Goal: Information Seeking & Learning: Compare options

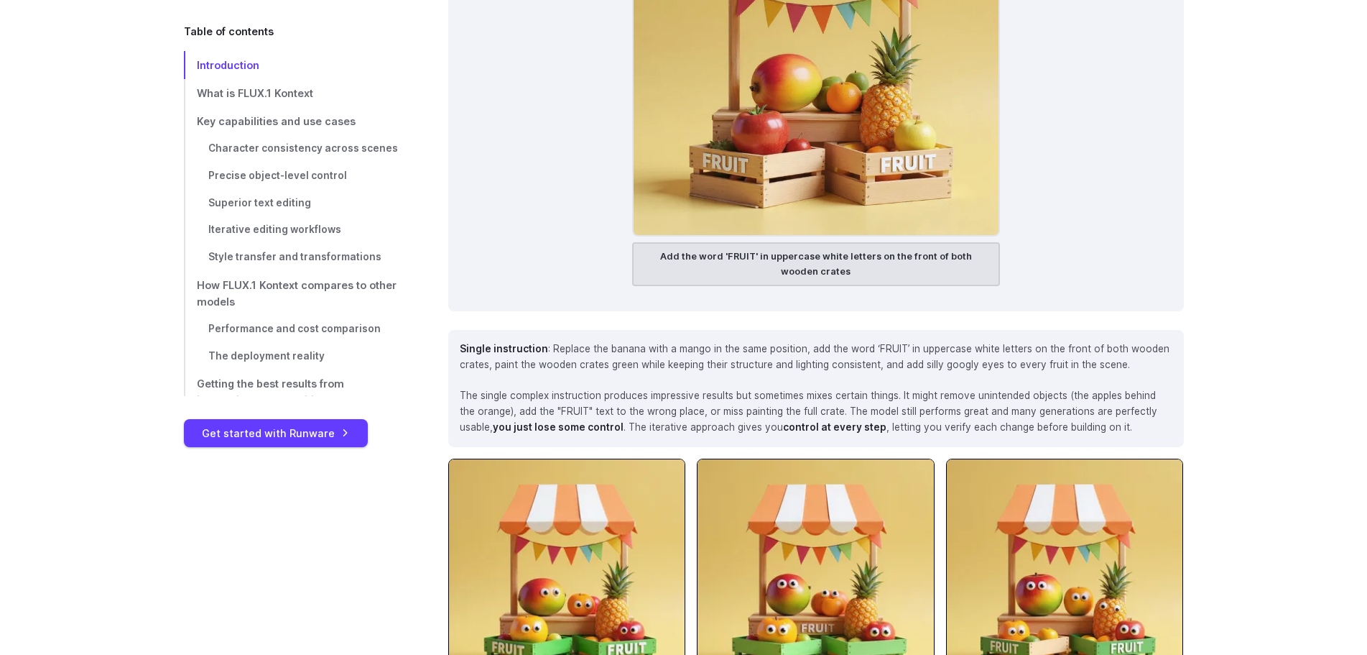
scroll to position [8278, 0]
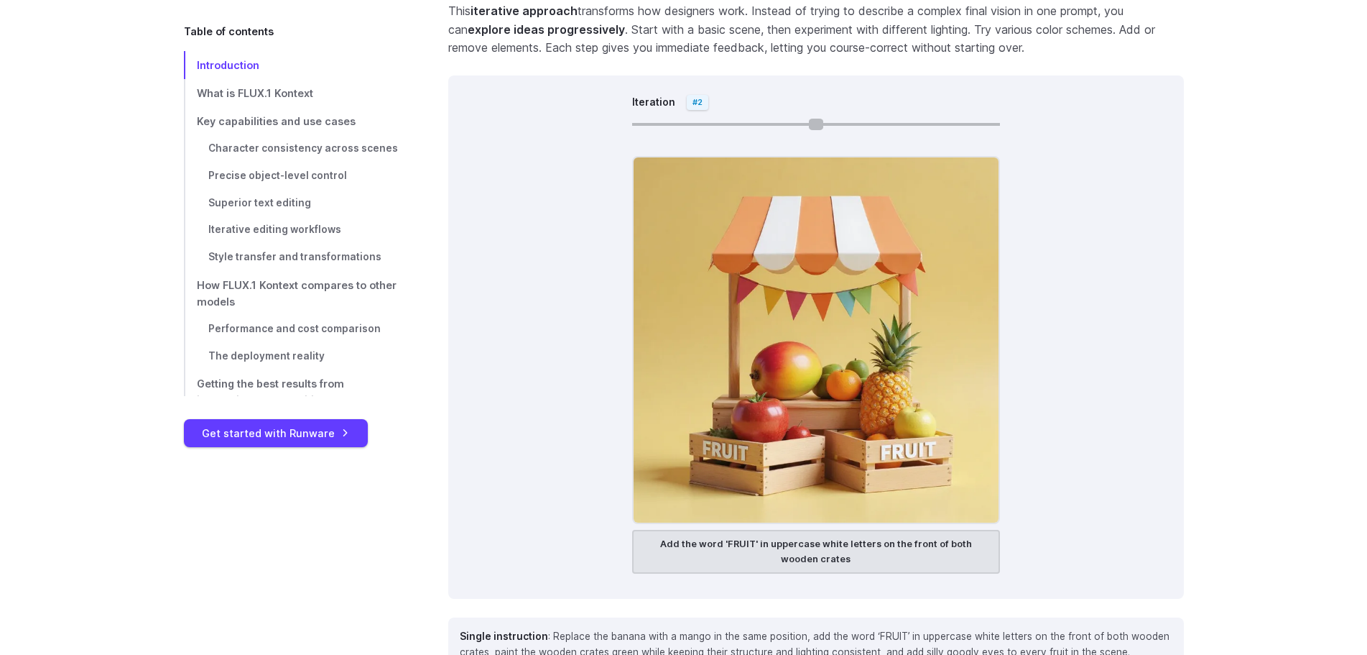
click at [782, 123] on input "Iteration" at bounding box center [816, 124] width 368 height 3
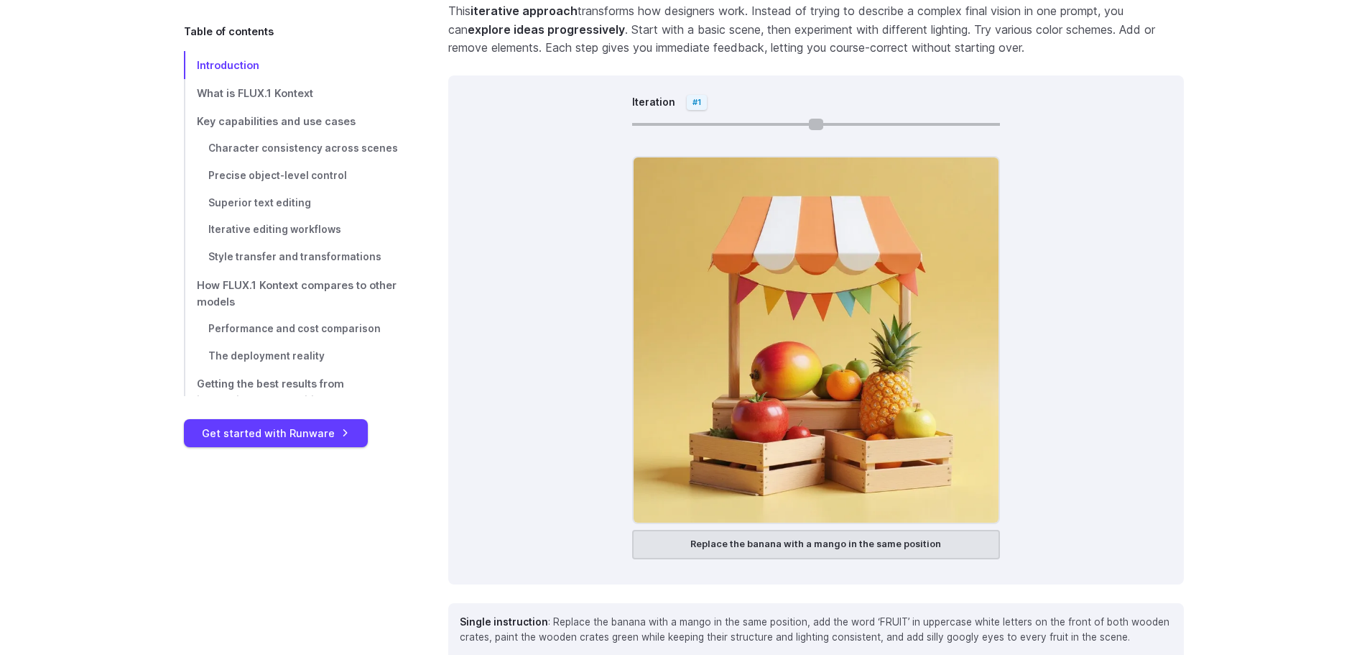
click at [766, 123] on input "Iteration" at bounding box center [816, 124] width 368 height 3
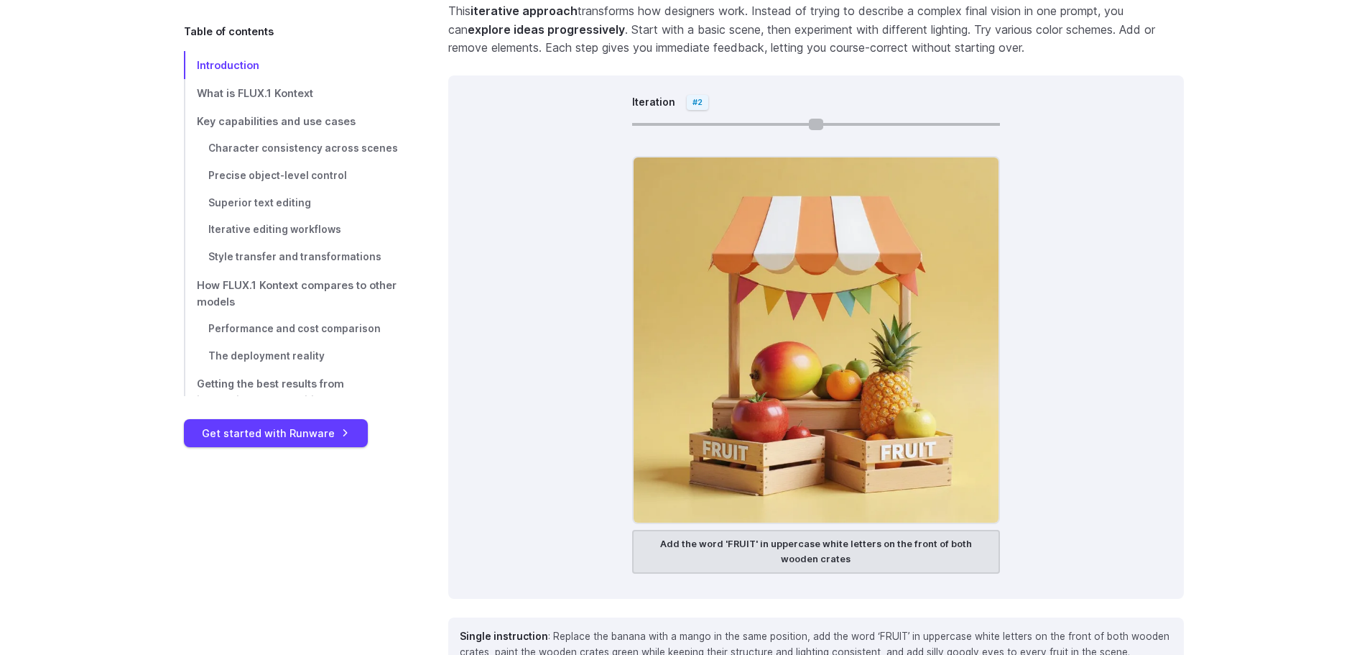
click at [784, 123] on input "Iteration" at bounding box center [816, 124] width 368 height 3
click at [836, 123] on input "Iteration" at bounding box center [816, 124] width 368 height 3
click at [905, 123] on input "Iteration" at bounding box center [816, 124] width 368 height 3
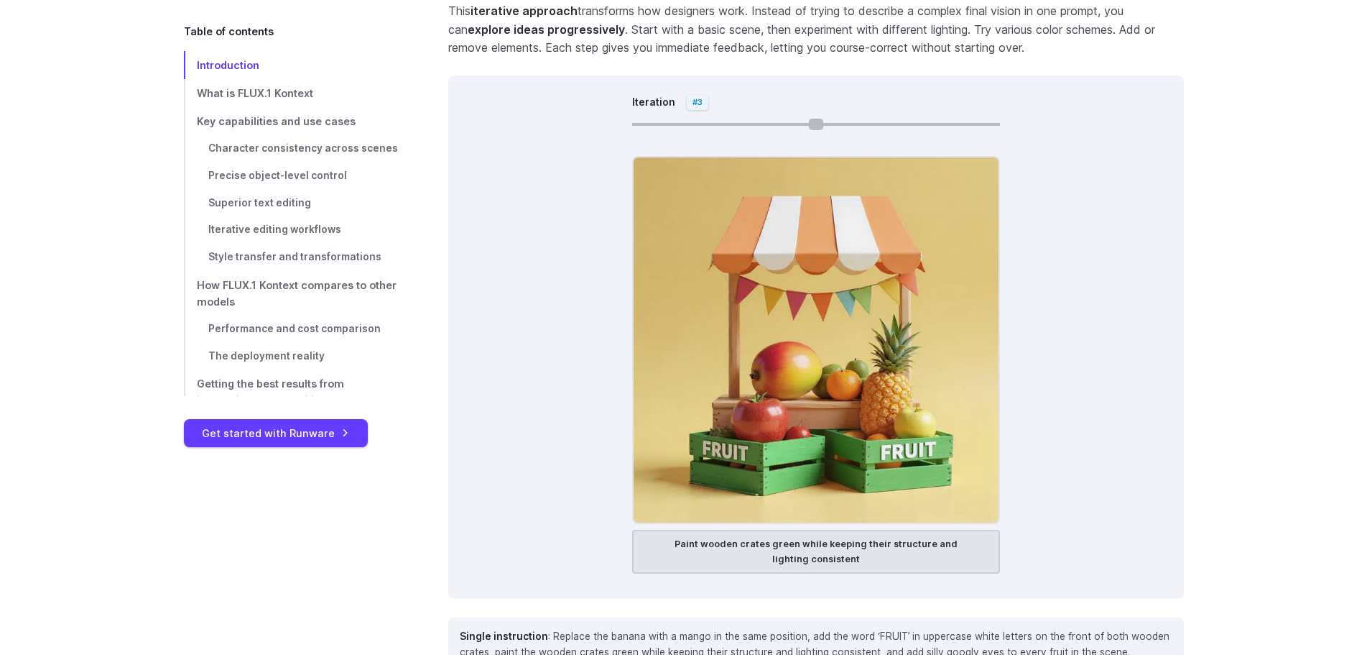
type input "*"
click at [959, 123] on input "Iteration" at bounding box center [816, 124] width 368 height 3
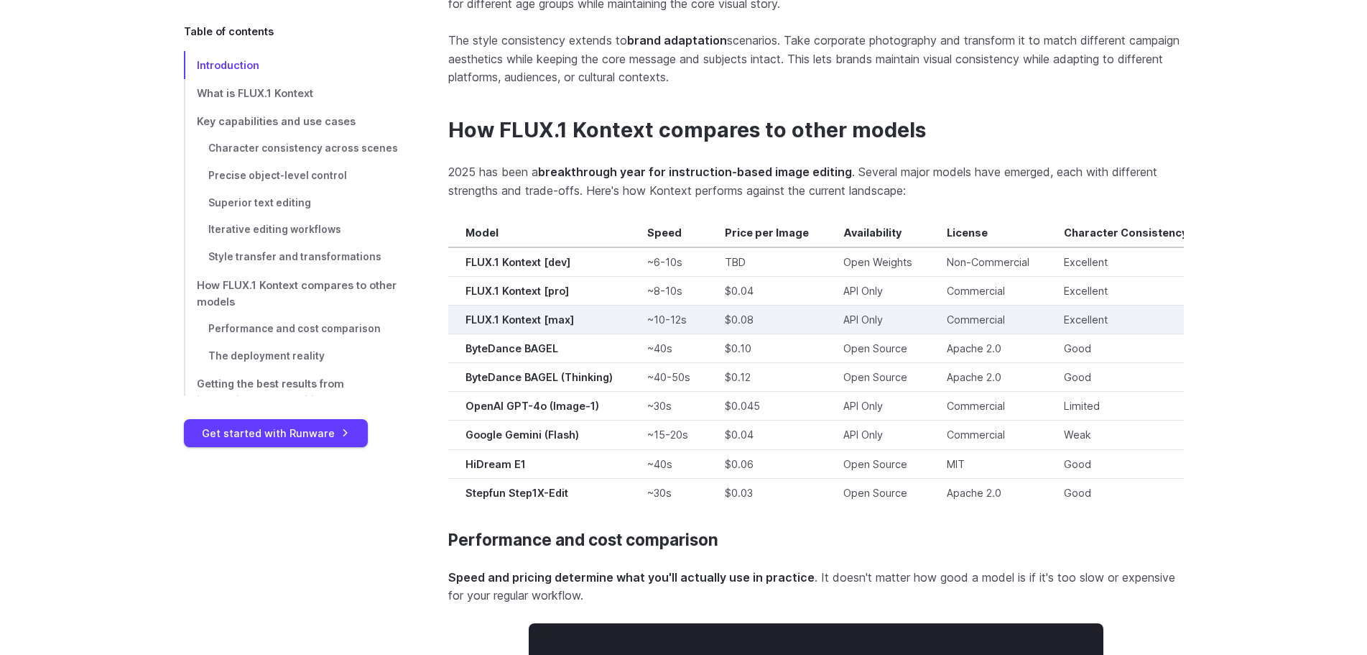
scroll to position [10074, 0]
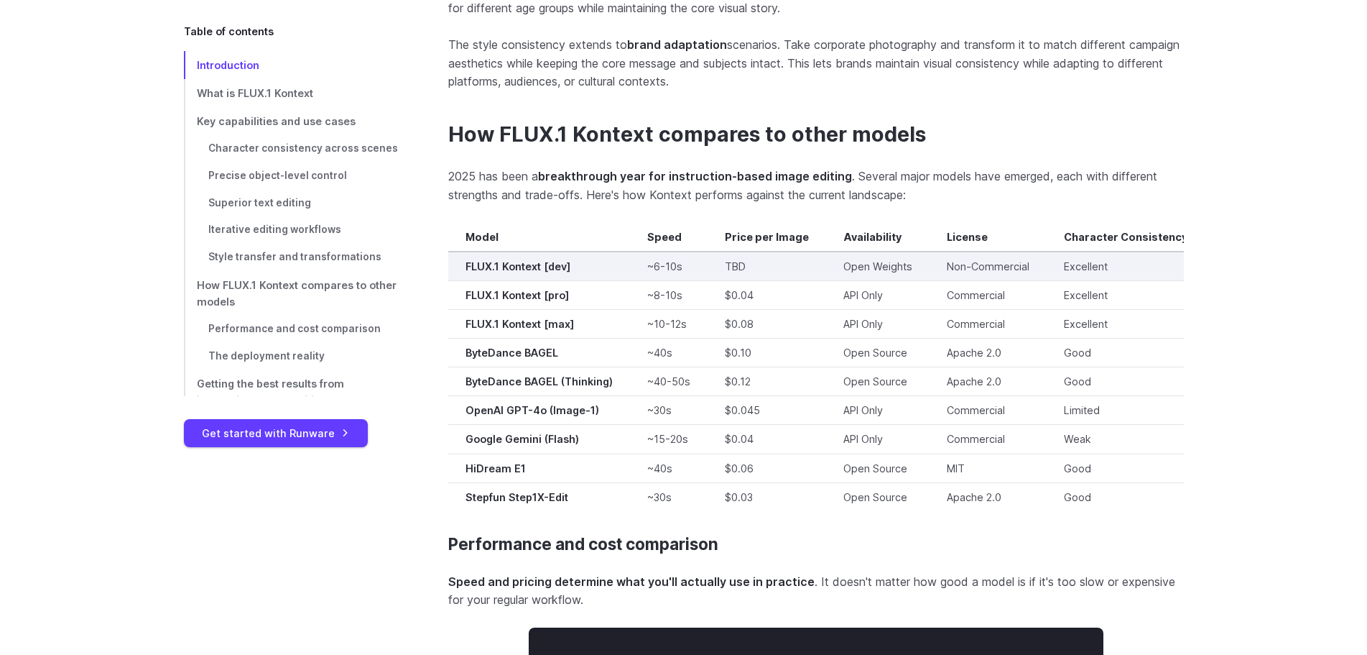
click at [552, 260] on strong "FLUX.1 Kontext [dev]" at bounding box center [518, 266] width 105 height 12
click at [655, 254] on td "~6-10s" at bounding box center [669, 265] width 78 height 29
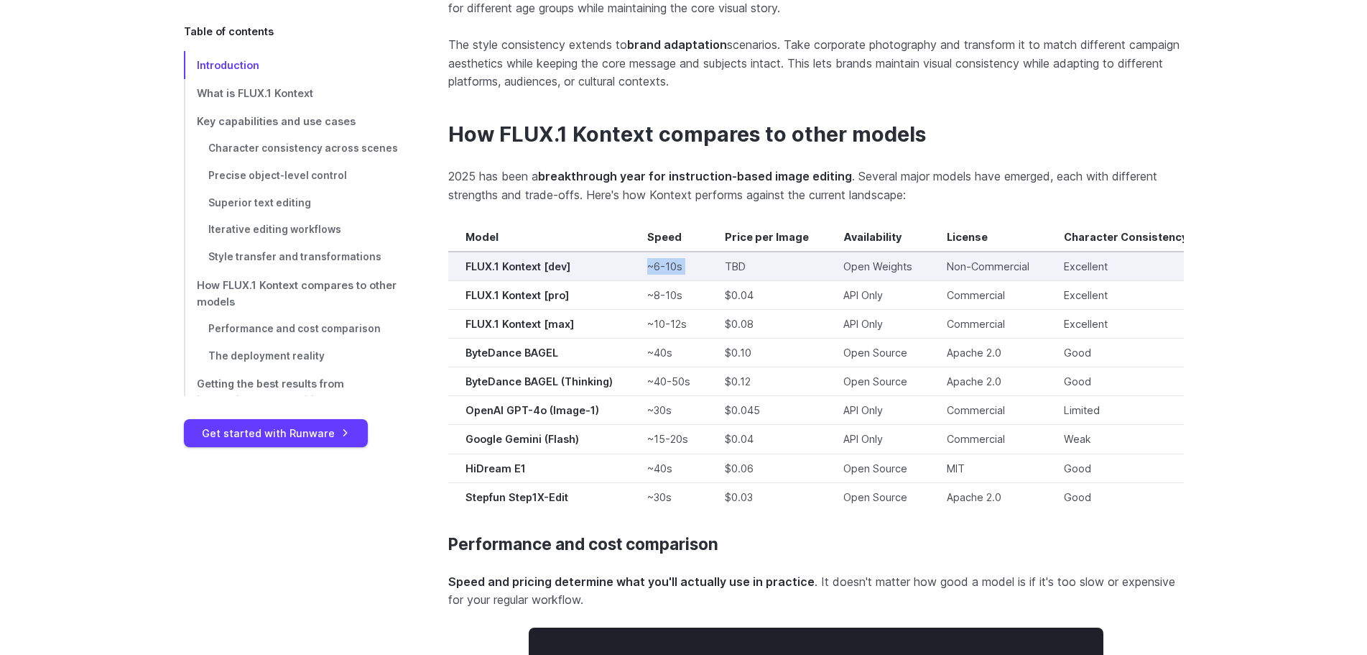
click at [655, 254] on td "~6-10s" at bounding box center [669, 265] width 78 height 29
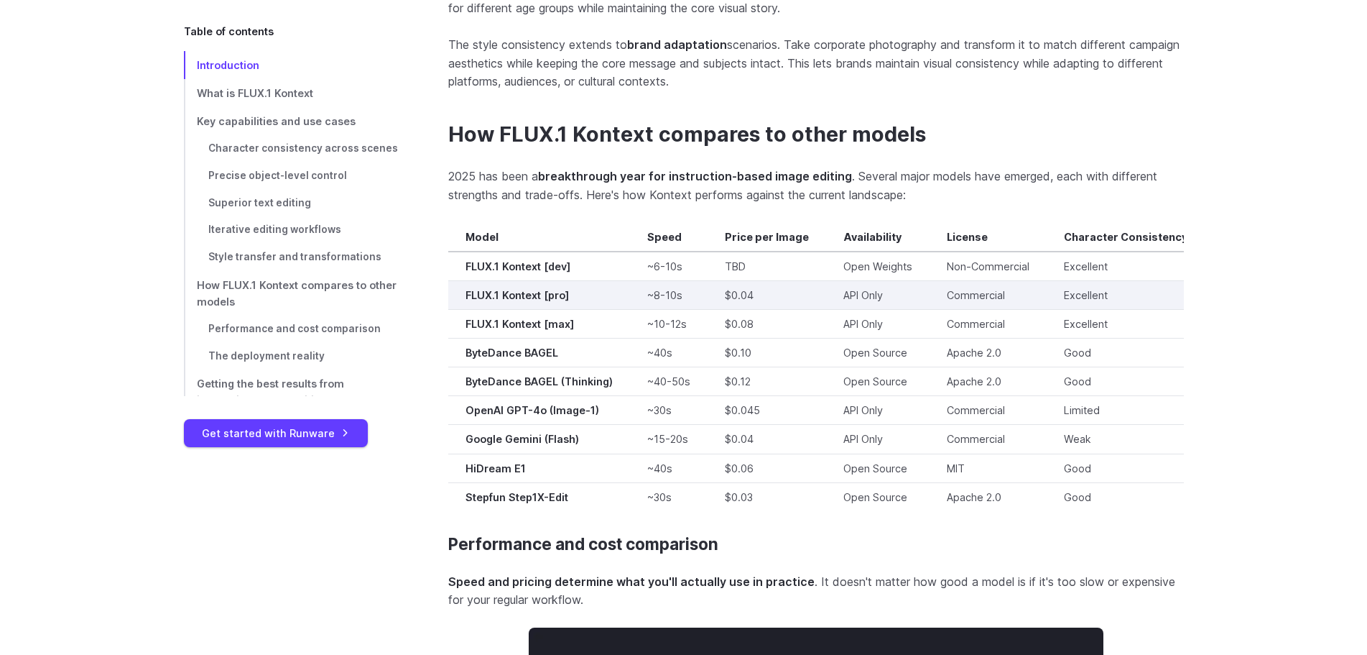
click at [808, 281] on td "$0.04" at bounding box center [767, 295] width 119 height 29
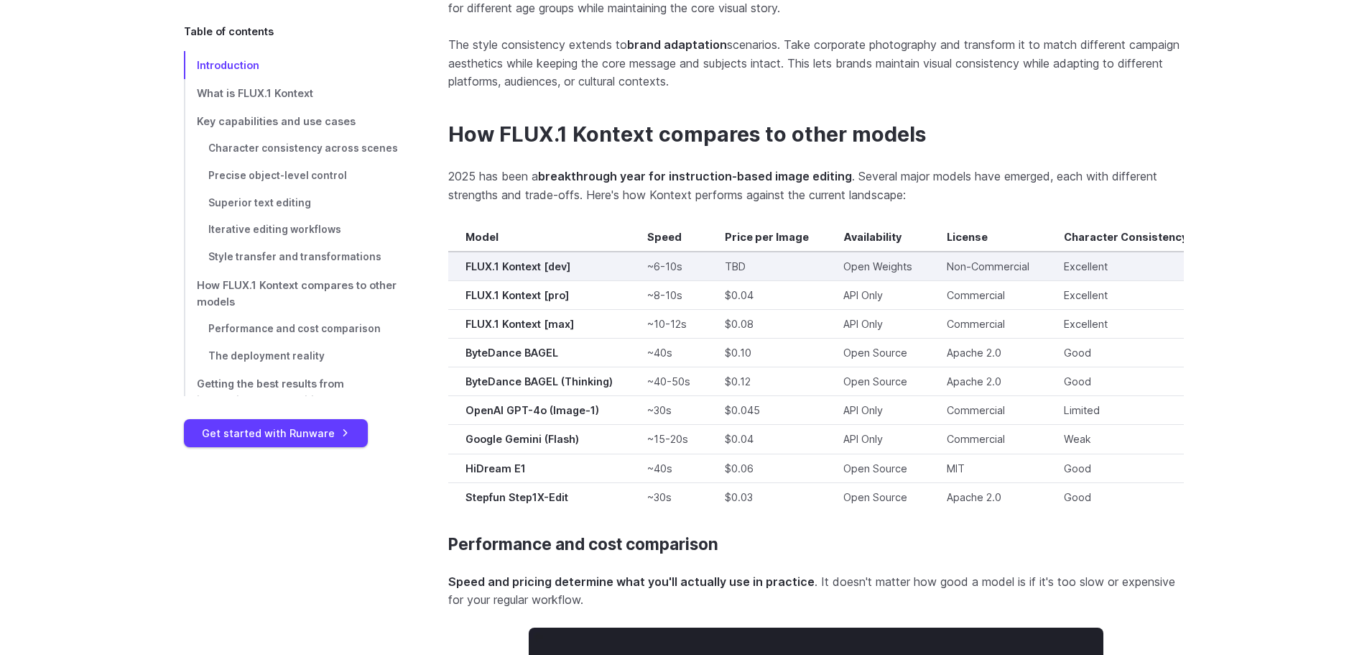
click at [979, 256] on td "Non-Commercial" at bounding box center [988, 265] width 117 height 29
click at [905, 252] on td "Open Weights" at bounding box center [877, 265] width 103 height 29
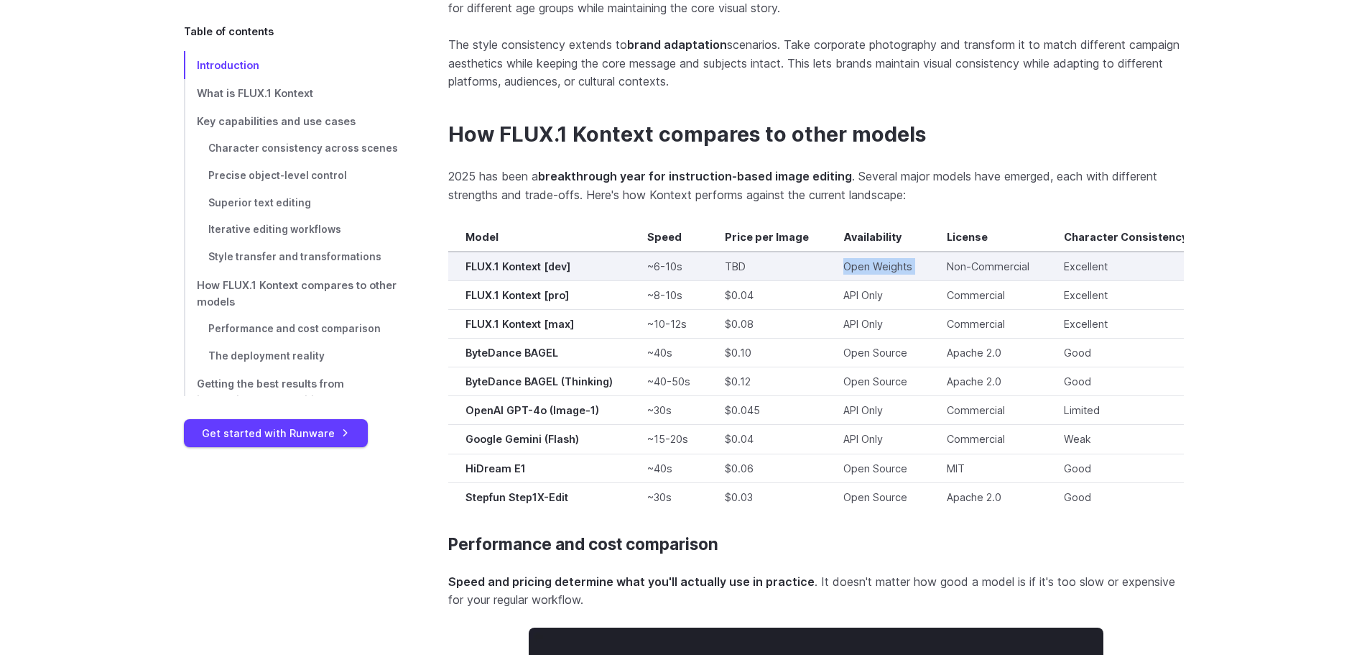
click at [905, 252] on td "Open Weights" at bounding box center [877, 265] width 103 height 29
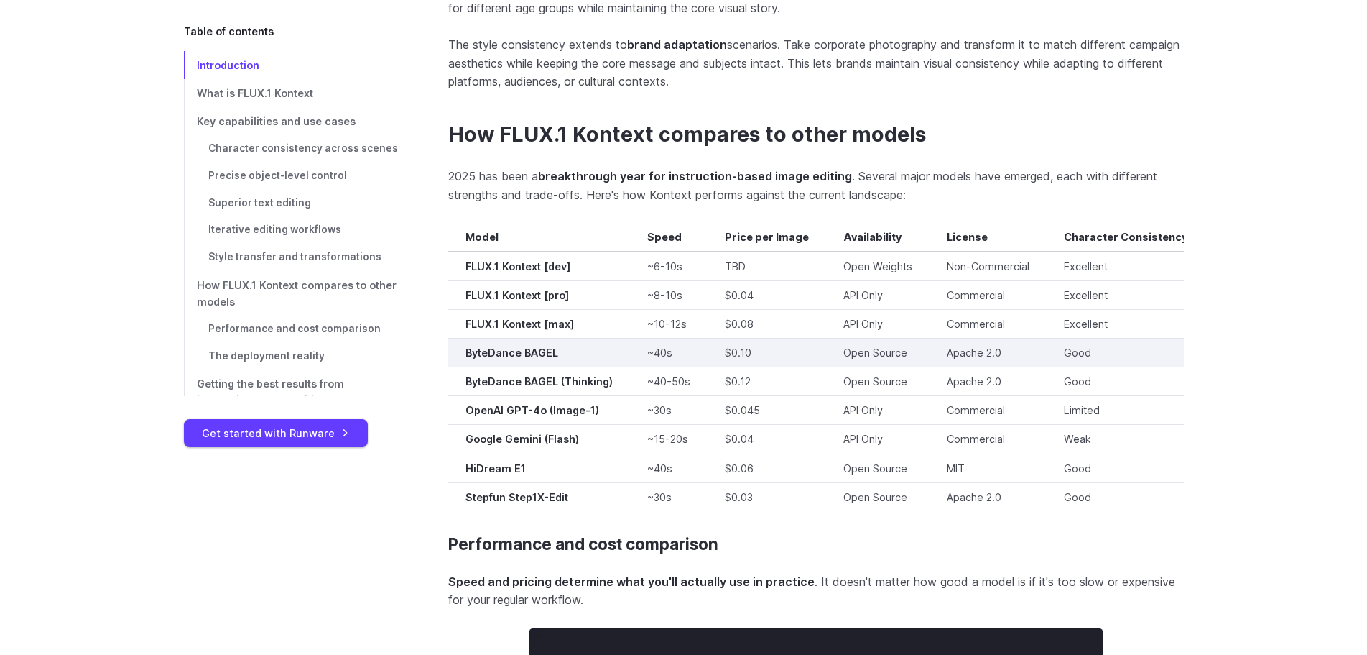
click at [527, 346] on strong "ByteDance BAGEL" at bounding box center [512, 352] width 93 height 12
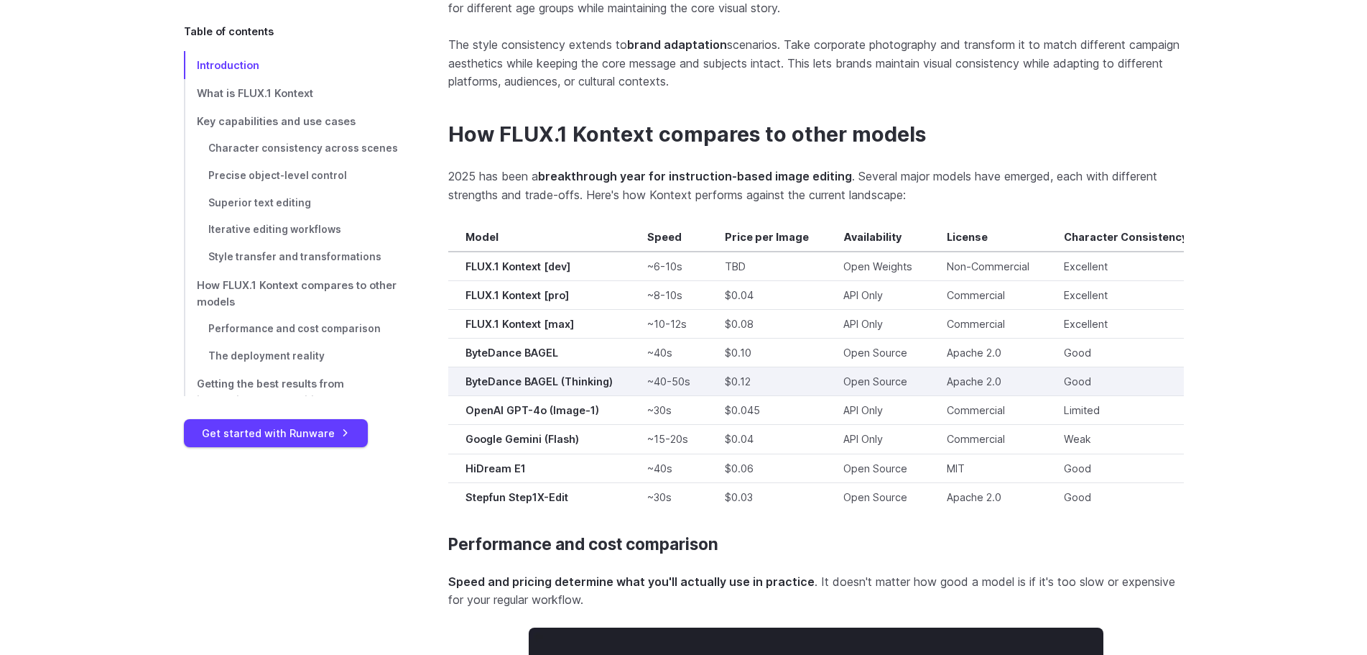
click at [522, 375] on strong "ByteDance BAGEL (Thinking)" at bounding box center [539, 381] width 147 height 12
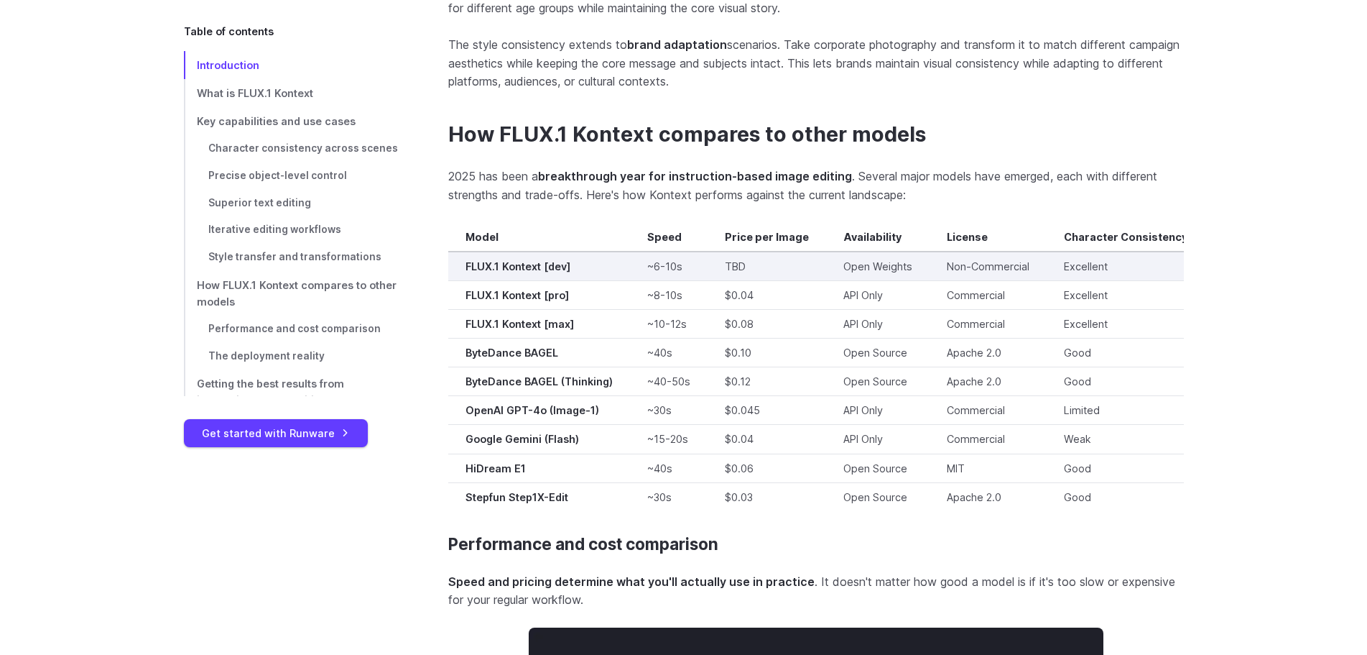
click at [737, 255] on td "TBD" at bounding box center [767, 265] width 119 height 29
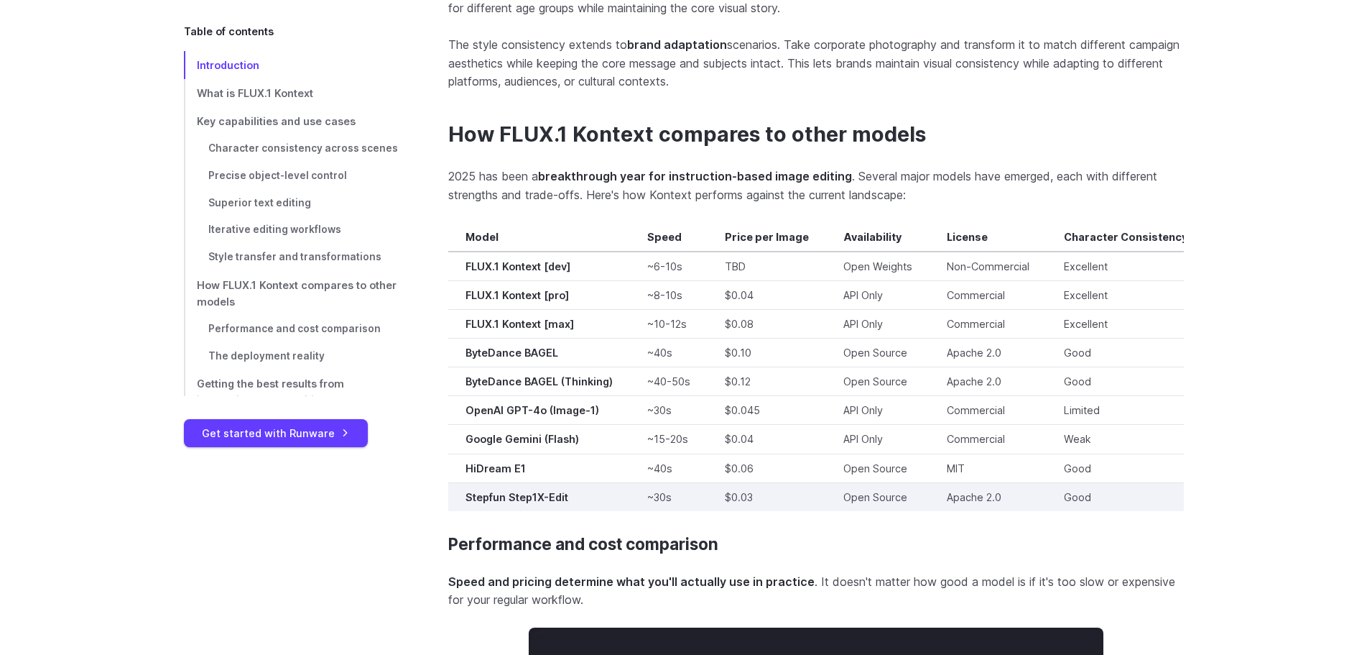
click at [540, 491] on strong "Stepfun Step1X-Edit" at bounding box center [517, 497] width 103 height 12
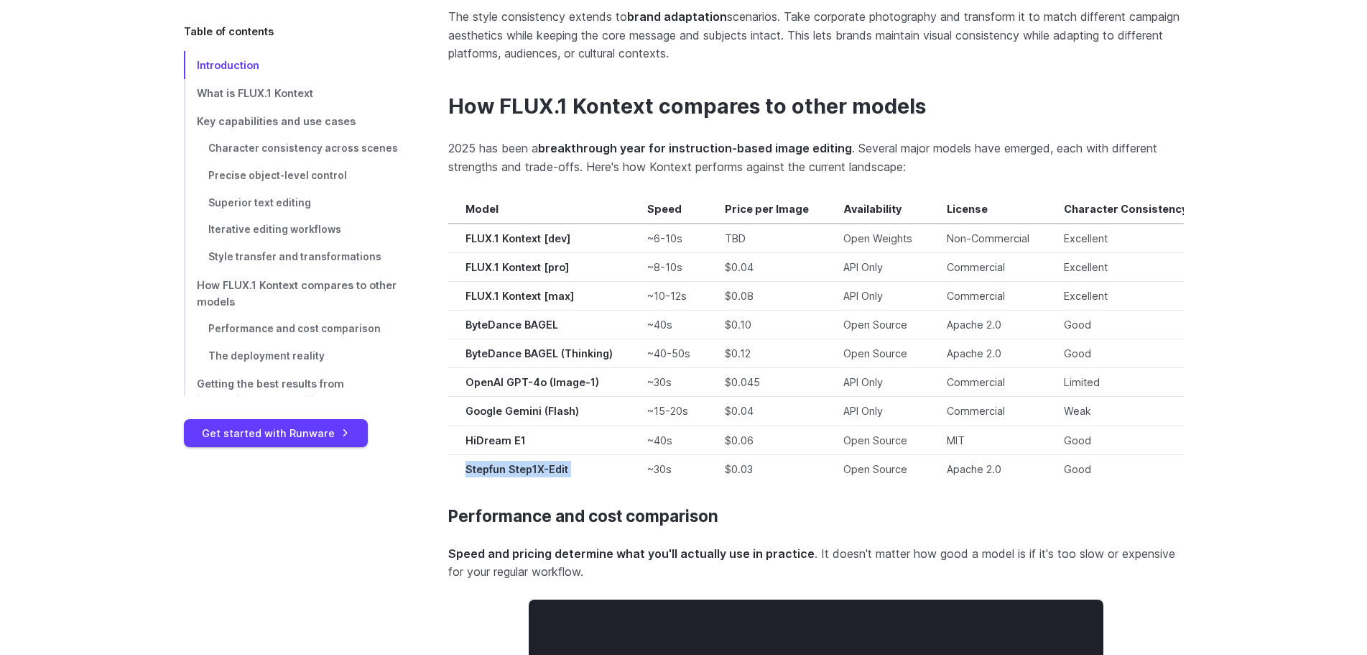
scroll to position [10101, 0]
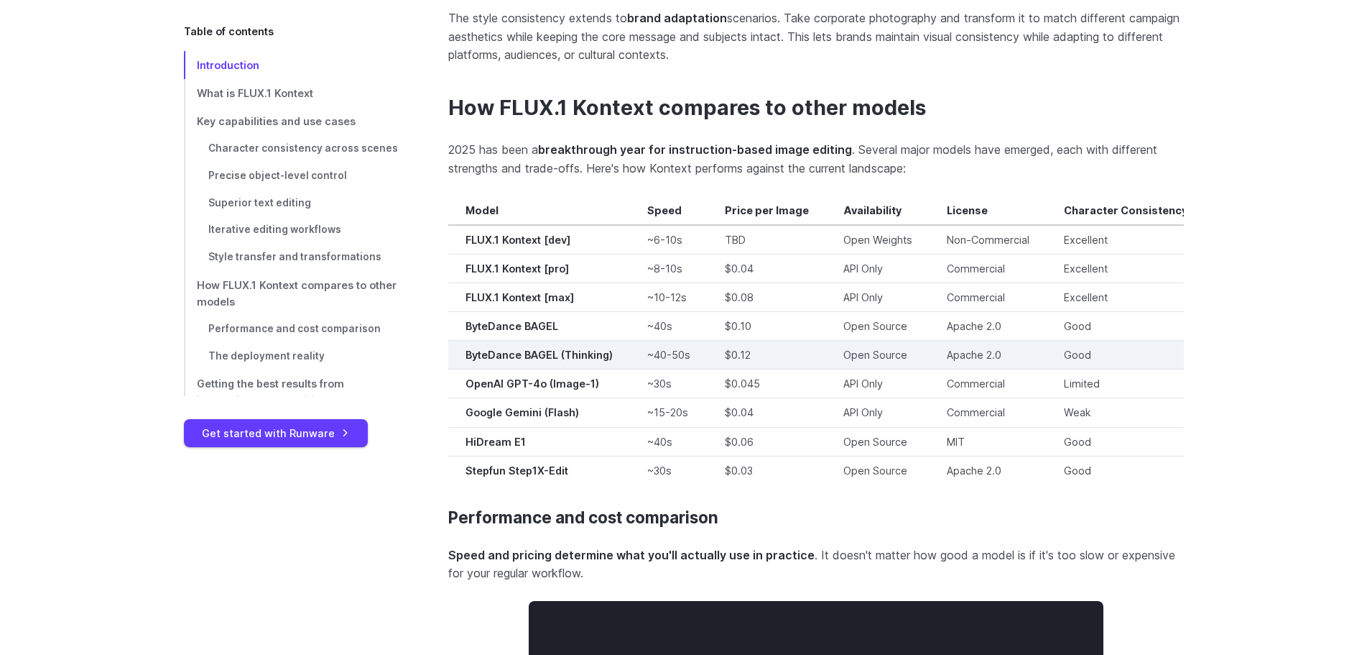
click at [501, 348] on strong "ByteDance BAGEL (Thinking)" at bounding box center [539, 354] width 147 height 12
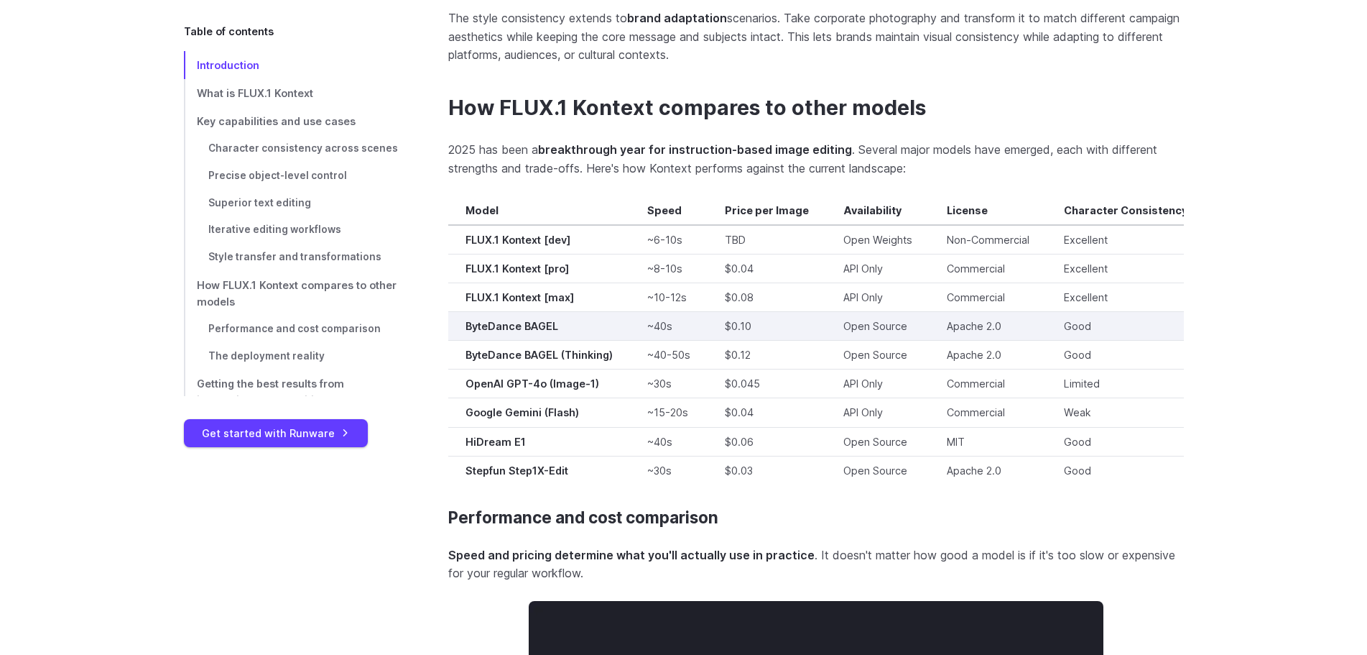
click at [496, 320] on strong "ByteDance BAGEL" at bounding box center [512, 326] width 93 height 12
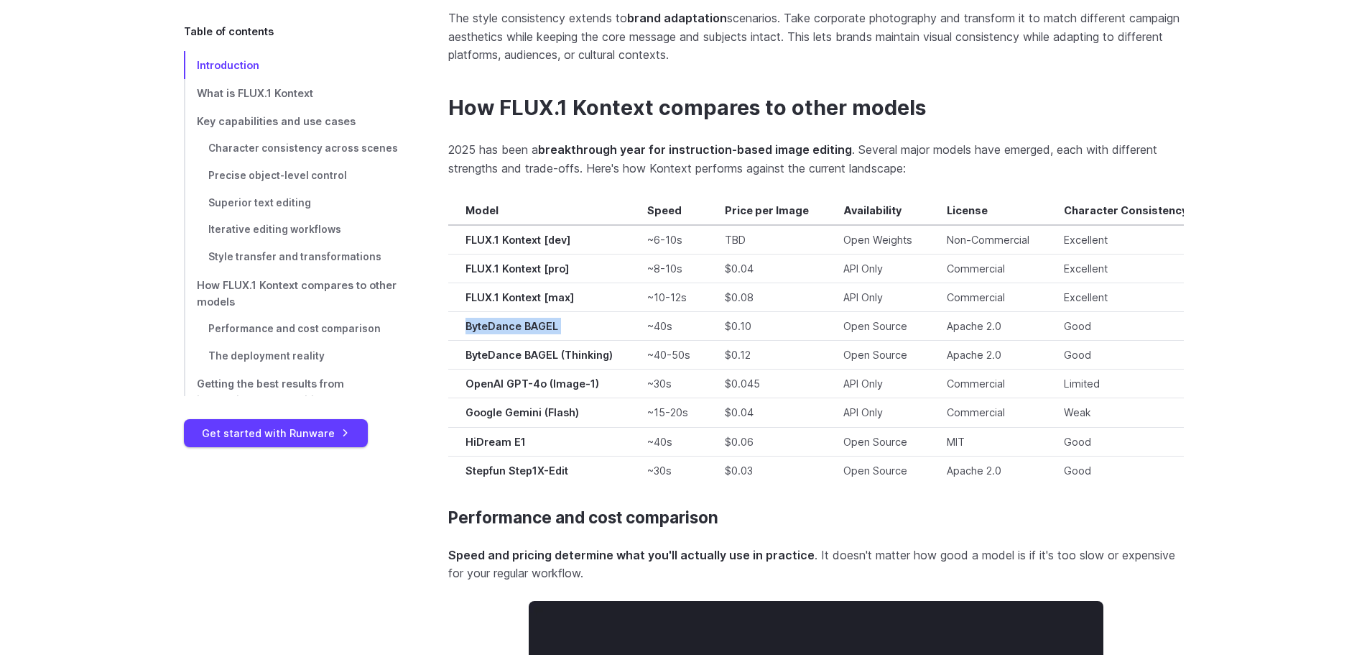
copy strong "ByteDance BAGEL"
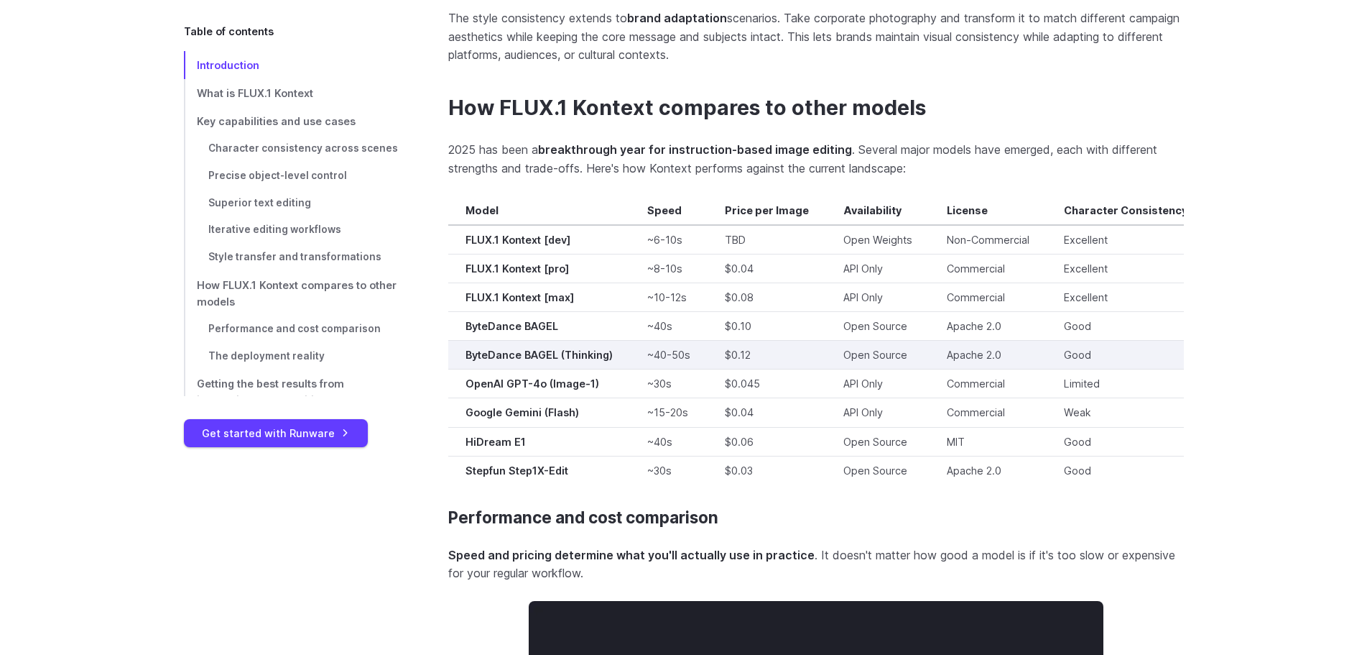
click at [535, 348] on strong "ByteDance BAGEL (Thinking)" at bounding box center [539, 354] width 147 height 12
click at [583, 348] on strong "ByteDance BAGEL (Thinking)" at bounding box center [539, 354] width 147 height 12
click at [657, 341] on td "~40-50s" at bounding box center [669, 355] width 78 height 29
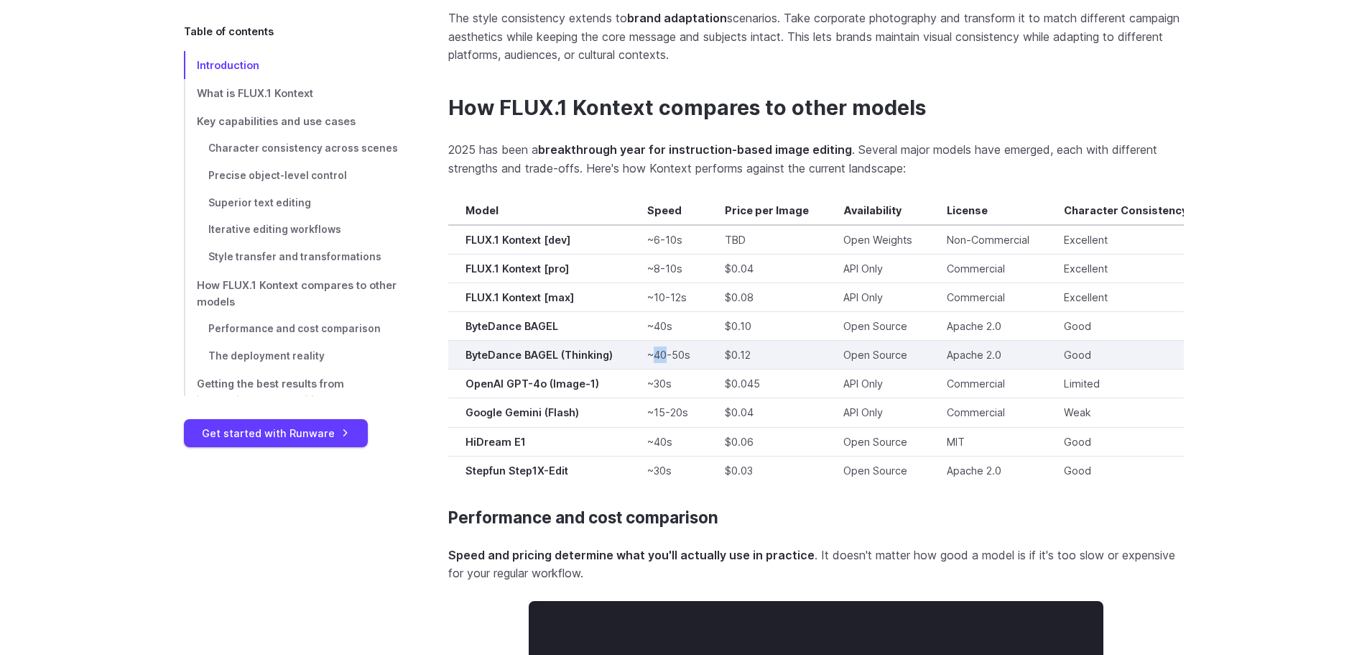
click at [657, 341] on td "~40-50s" at bounding box center [669, 355] width 78 height 29
click at [679, 341] on td "~40-50s" at bounding box center [669, 355] width 78 height 29
click at [656, 343] on td "~40-50s" at bounding box center [669, 355] width 78 height 29
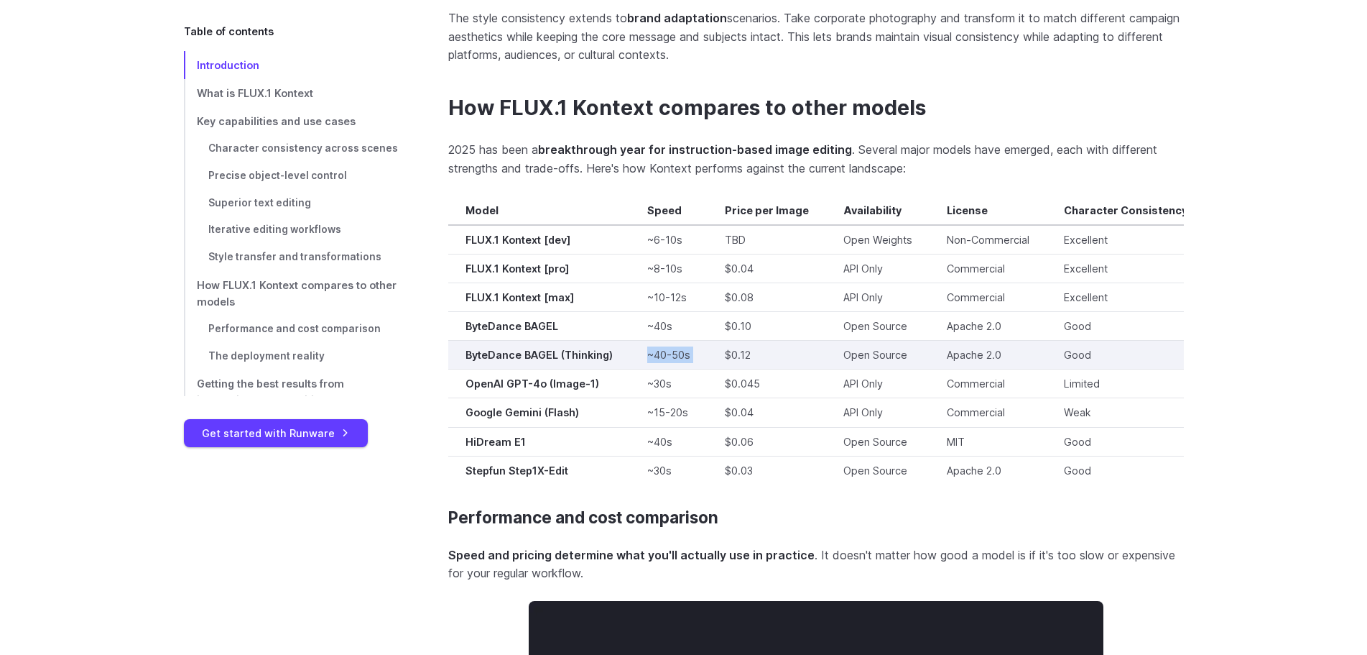
click at [656, 343] on td "~40-50s" at bounding box center [669, 355] width 78 height 29
click at [775, 353] on td "$0.12" at bounding box center [767, 355] width 119 height 29
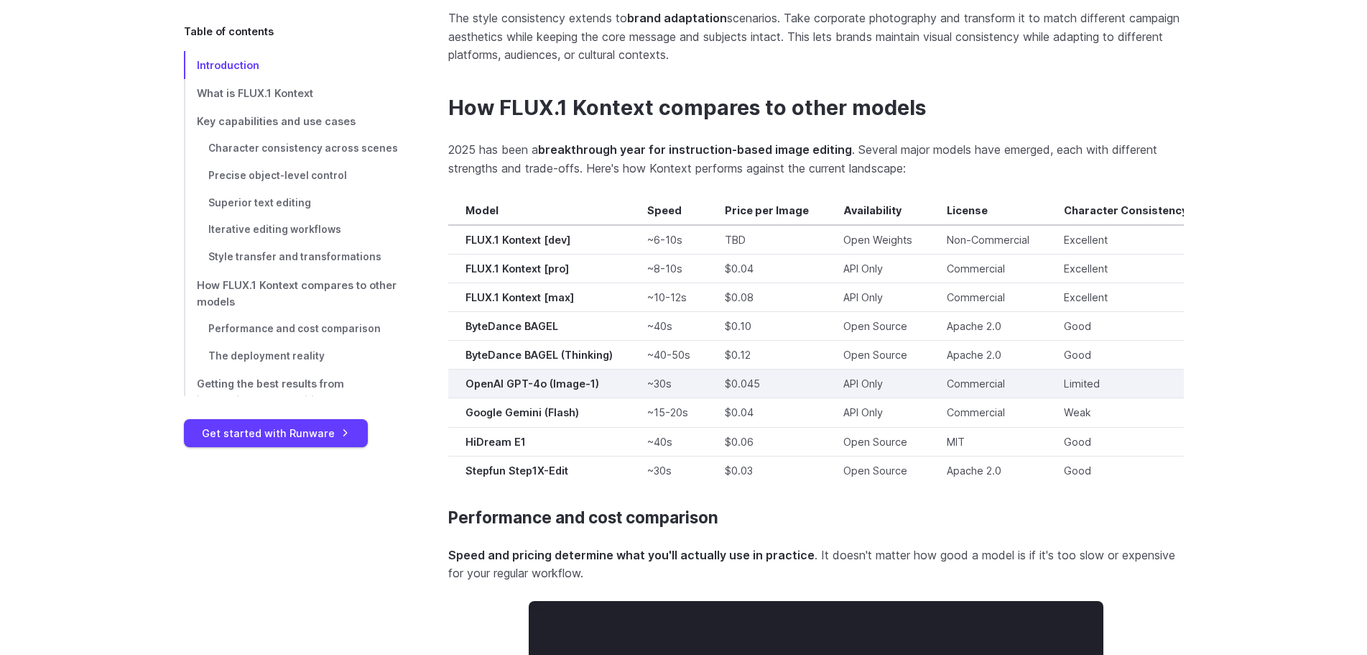
click at [749, 371] on td "$0.045" at bounding box center [767, 383] width 119 height 29
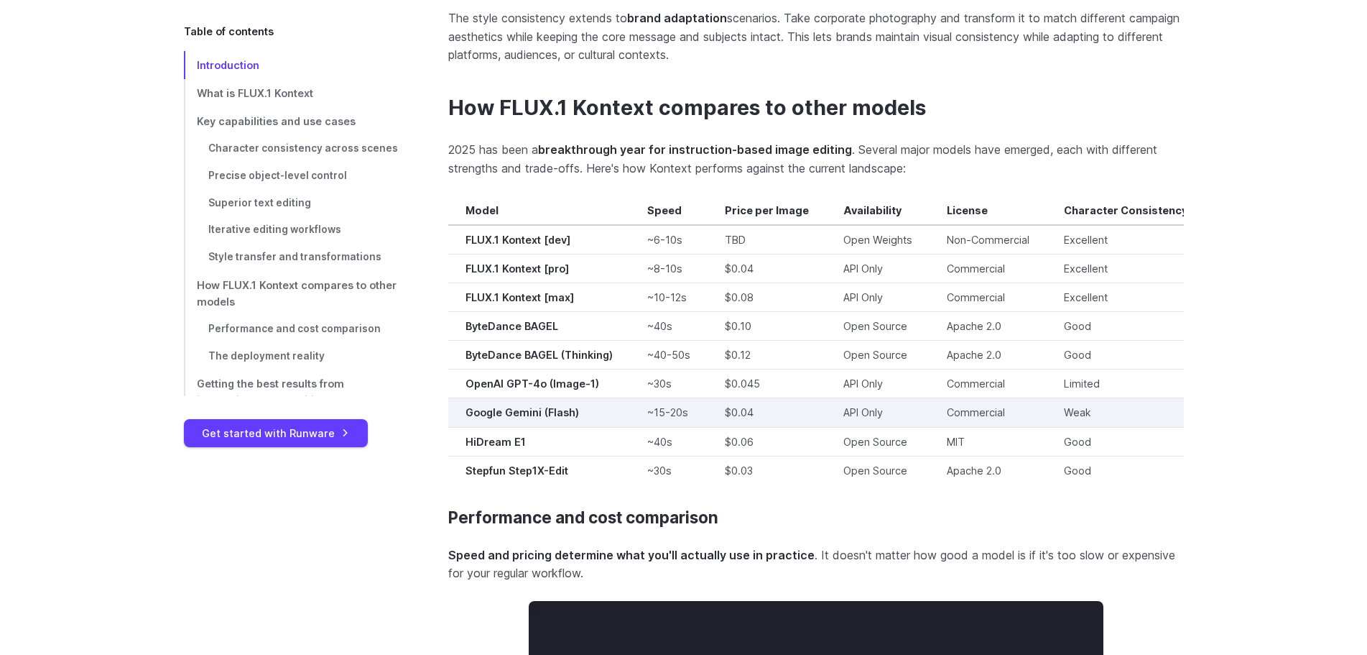
click at [716, 399] on td "$0.04" at bounding box center [767, 412] width 119 height 29
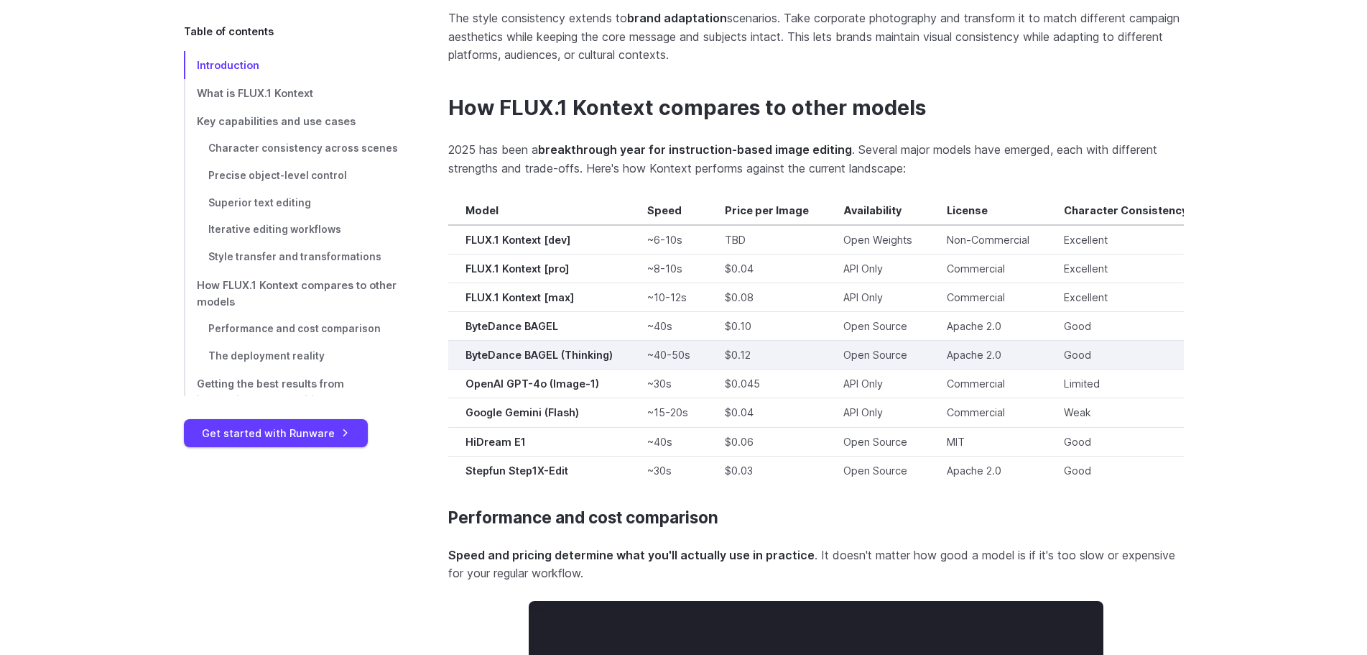
click at [619, 349] on td "ByteDance BAGEL (Thinking)" at bounding box center [539, 355] width 182 height 29
click at [593, 348] on strong "ByteDance BAGEL (Thinking)" at bounding box center [539, 354] width 147 height 12
click at [494, 348] on strong "ByteDance BAGEL (Thinking)" at bounding box center [539, 354] width 147 height 12
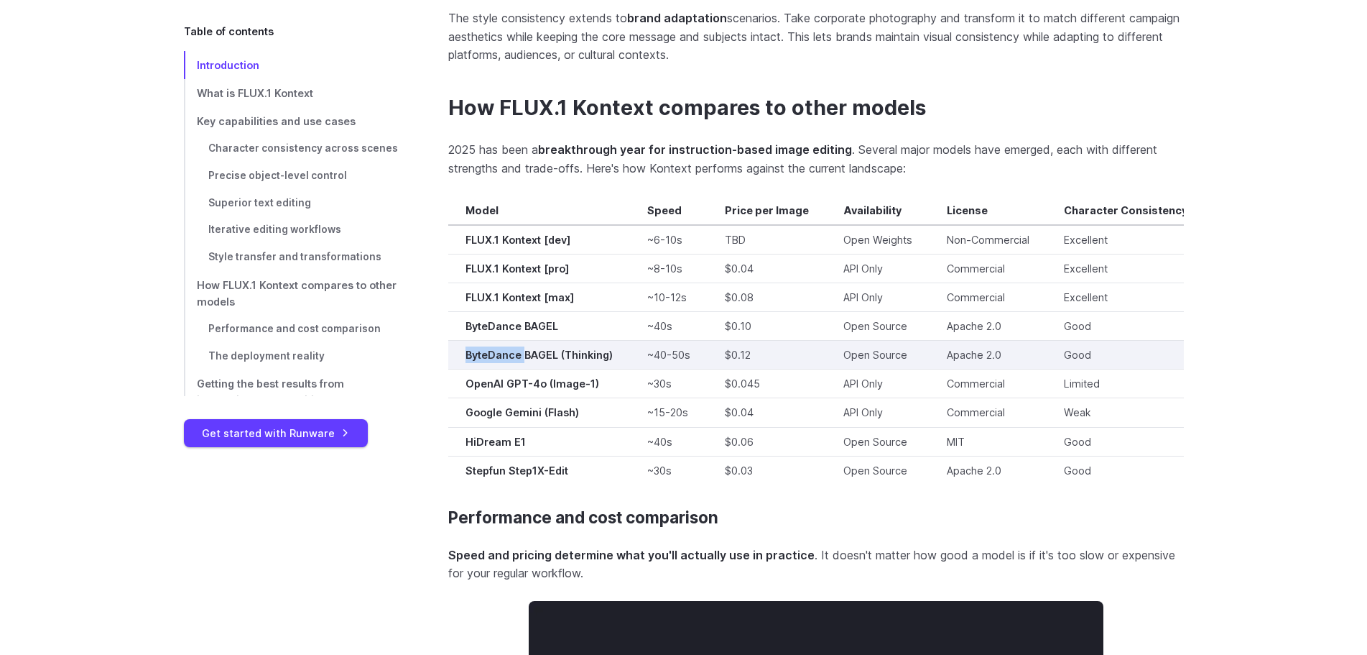
click at [494, 348] on strong "ByteDance BAGEL (Thinking)" at bounding box center [539, 354] width 147 height 12
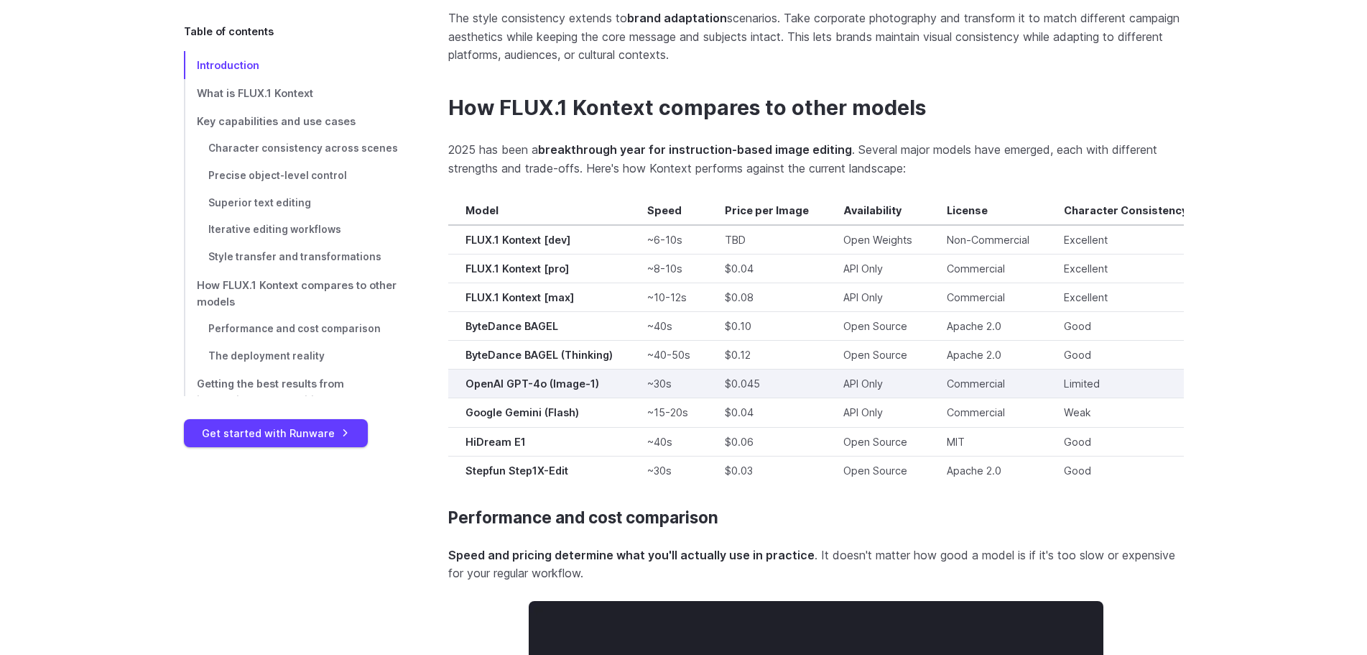
click at [479, 377] on strong "OpenAI GPT-4o (Image-1)" at bounding box center [533, 383] width 134 height 12
click at [527, 377] on strong "OpenAI GPT-4o (Image-1)" at bounding box center [533, 383] width 134 height 12
drag, startPoint x: 542, startPoint y: 365, endPoint x: 507, endPoint y: 364, distance: 35.2
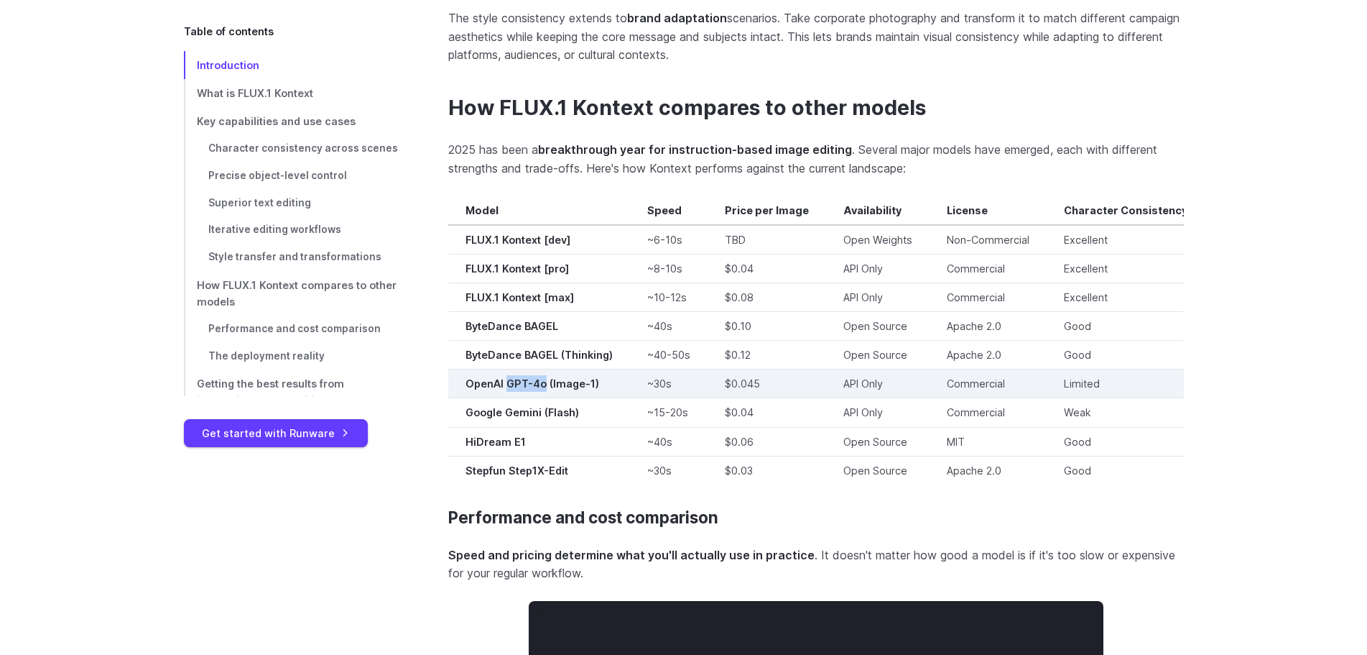
click at [507, 377] on strong "OpenAI GPT-4o (Image-1)" at bounding box center [533, 383] width 134 height 12
copy strong "GPT-4o"
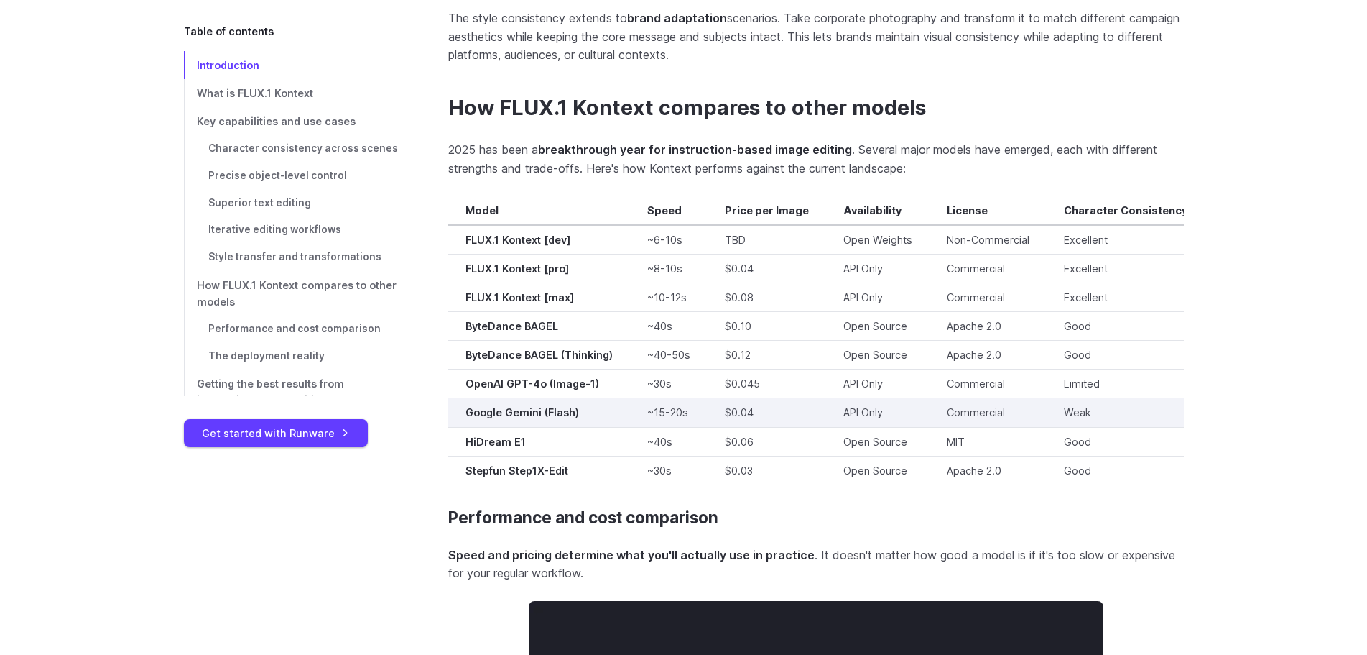
click at [520, 406] on strong "Google Gemini (Flash)" at bounding box center [523, 412] width 114 height 12
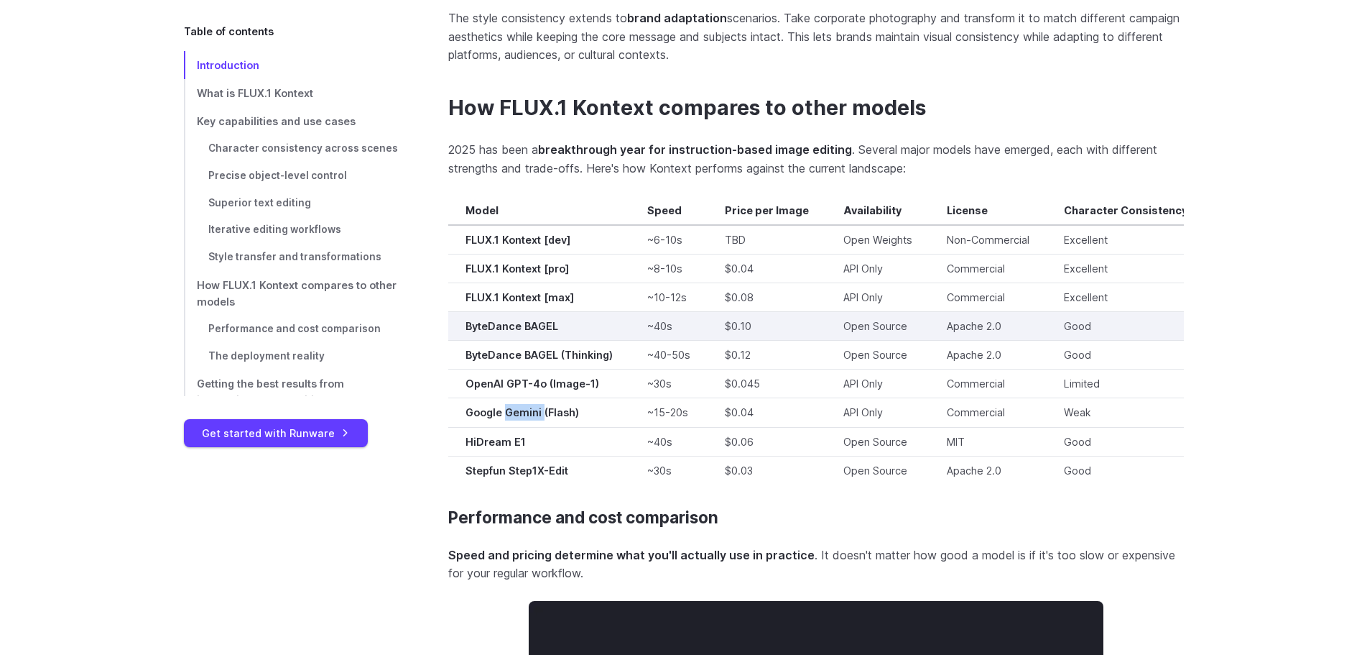
copy strong "Gemini"
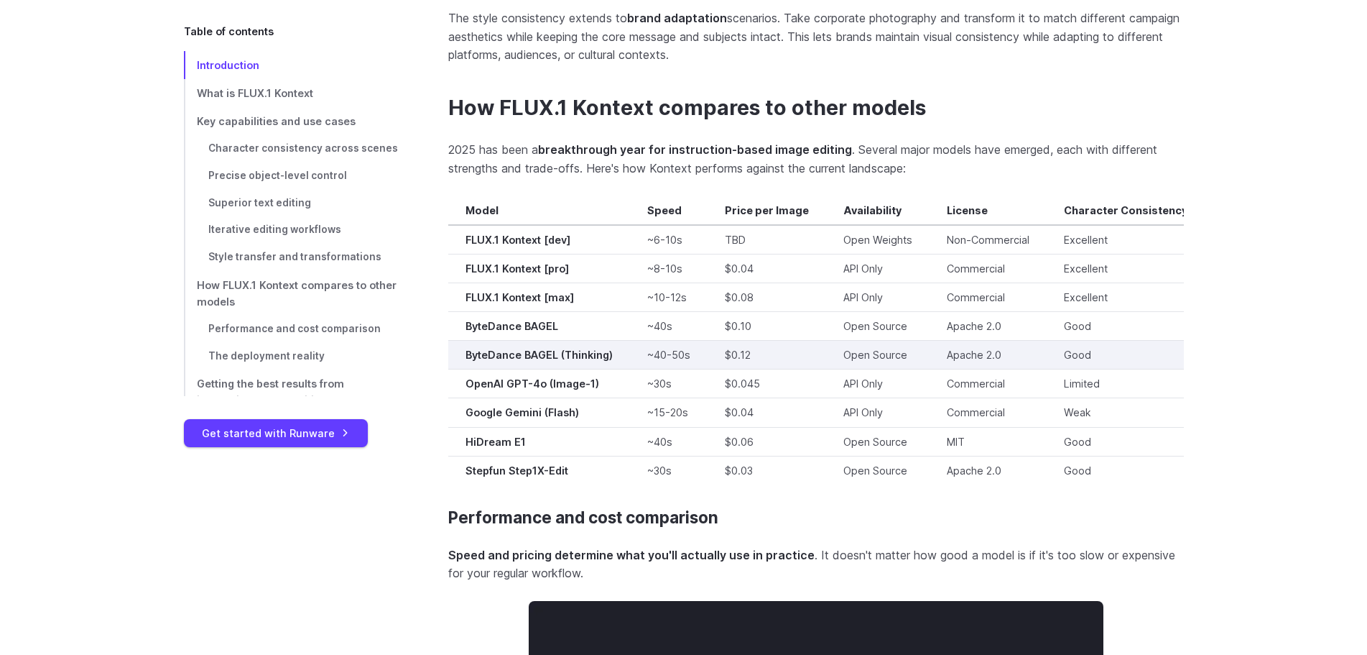
click at [541, 348] on strong "ByteDance BAGEL (Thinking)" at bounding box center [539, 354] width 147 height 12
click at [524, 348] on strong "ByteDance BAGEL (Thinking)" at bounding box center [539, 354] width 147 height 12
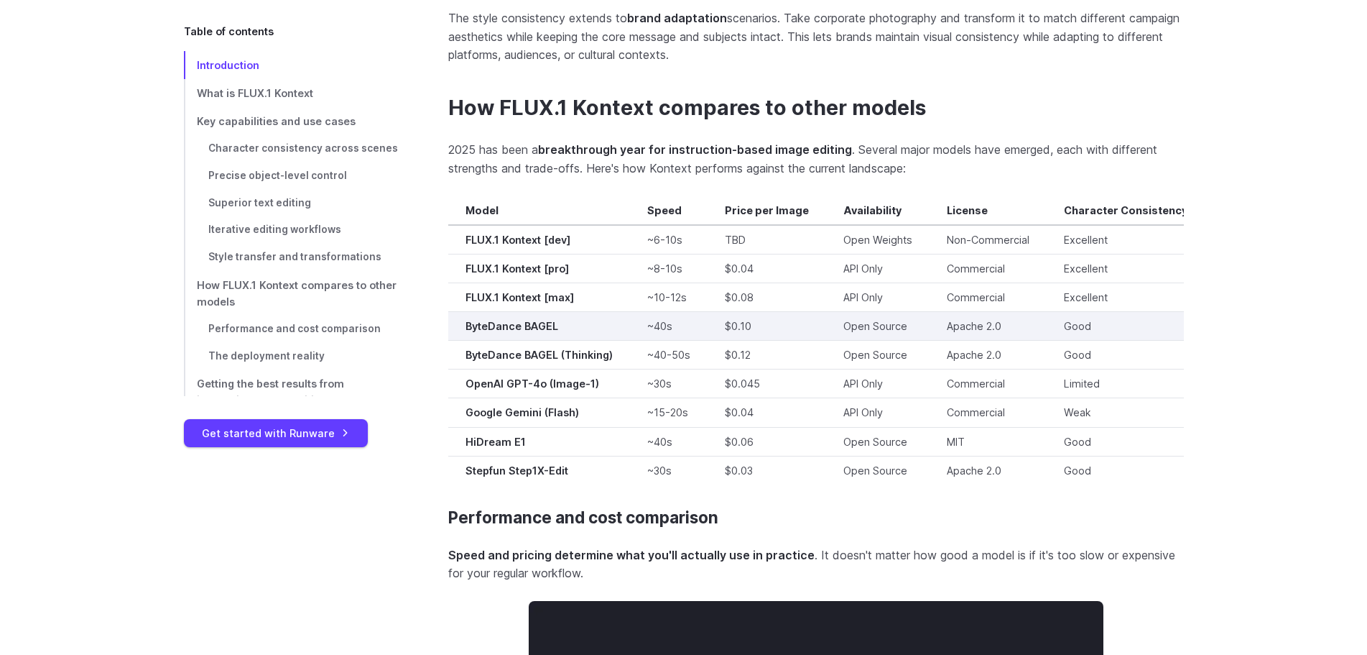
click at [528, 320] on td "ByteDance BAGEL" at bounding box center [539, 326] width 182 height 29
click at [495, 324] on td "ByteDance BAGEL" at bounding box center [539, 326] width 182 height 29
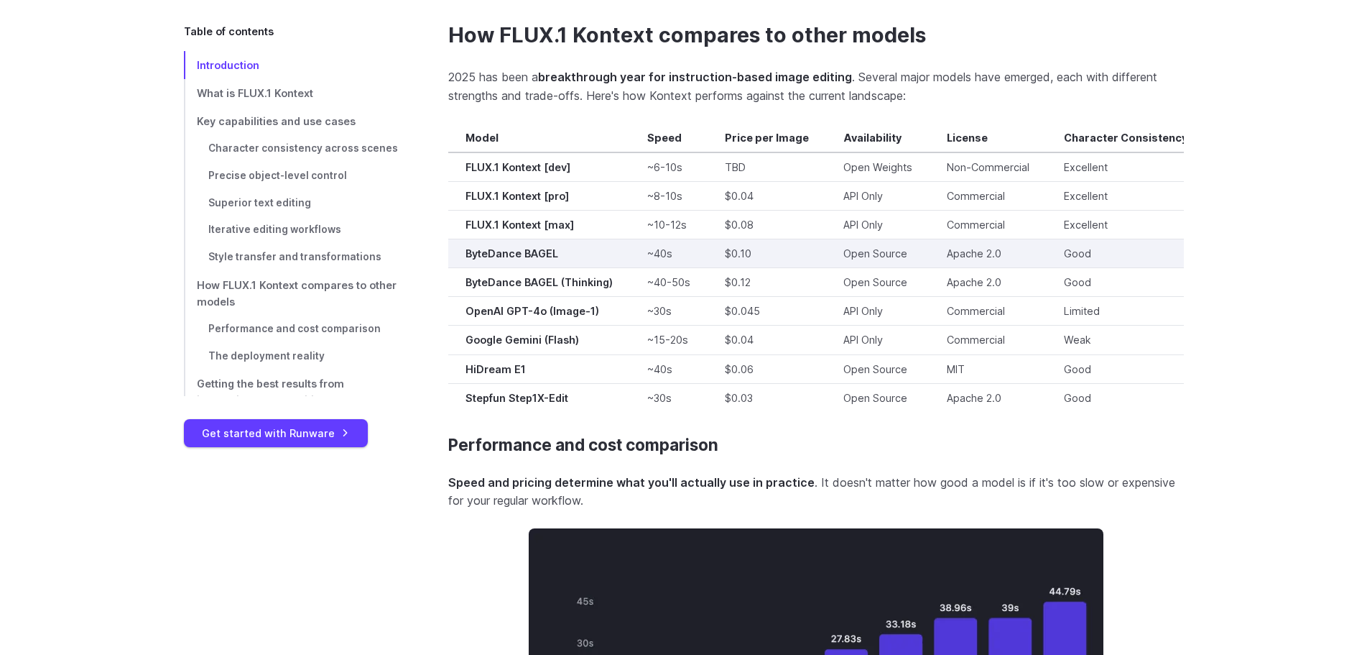
scroll to position [10173, 0]
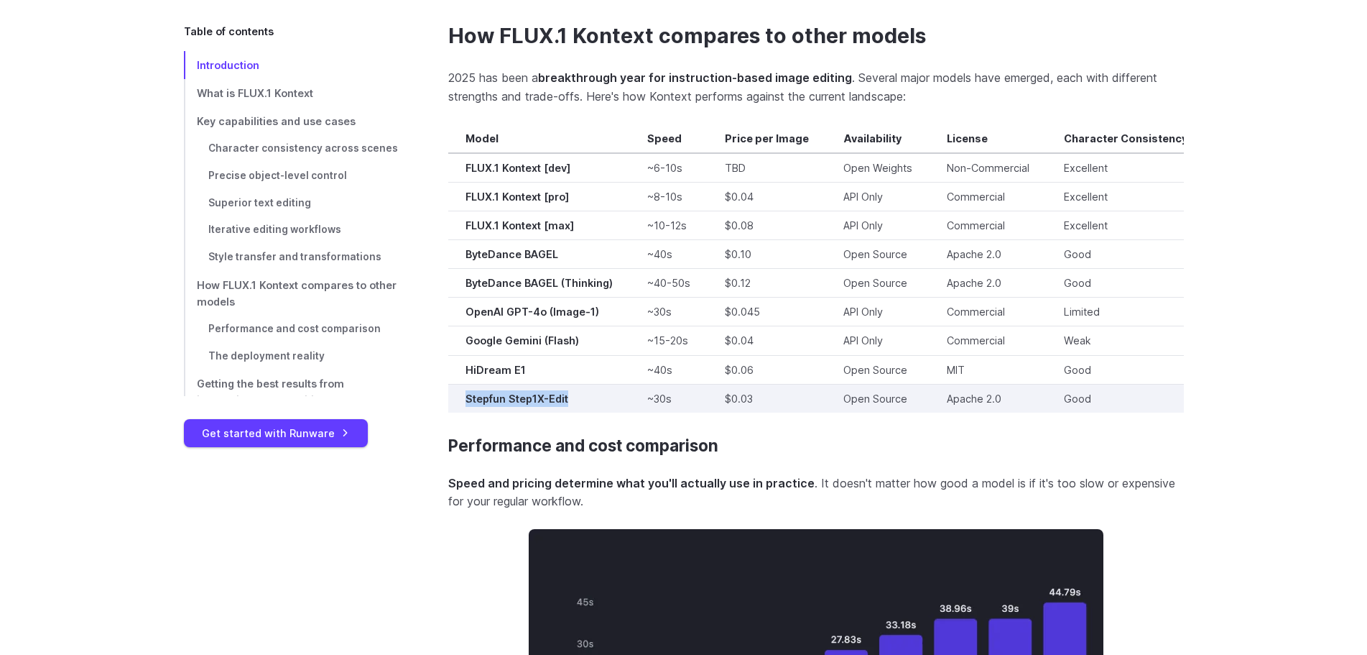
drag, startPoint x: 570, startPoint y: 382, endPoint x: 466, endPoint y: 384, distance: 104.2
click at [466, 384] on td "Stepfun Step1X-Edit" at bounding box center [539, 398] width 182 height 29
copy strong "Stepfun Step1X-Edit"
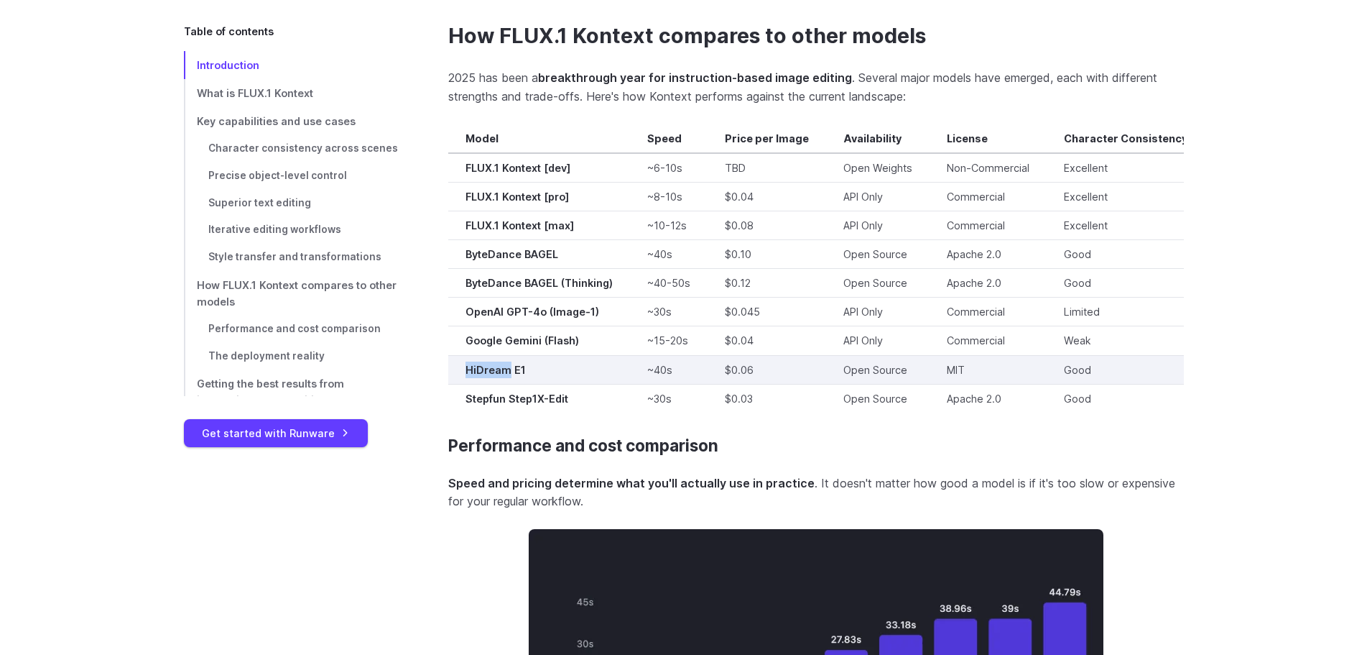
drag, startPoint x: 506, startPoint y: 353, endPoint x: 466, endPoint y: 355, distance: 39.5
click at [466, 364] on strong "HiDream E1" at bounding box center [496, 370] width 60 height 12
copy strong "HiDream"
